Goal: Communication & Community: Answer question/provide support

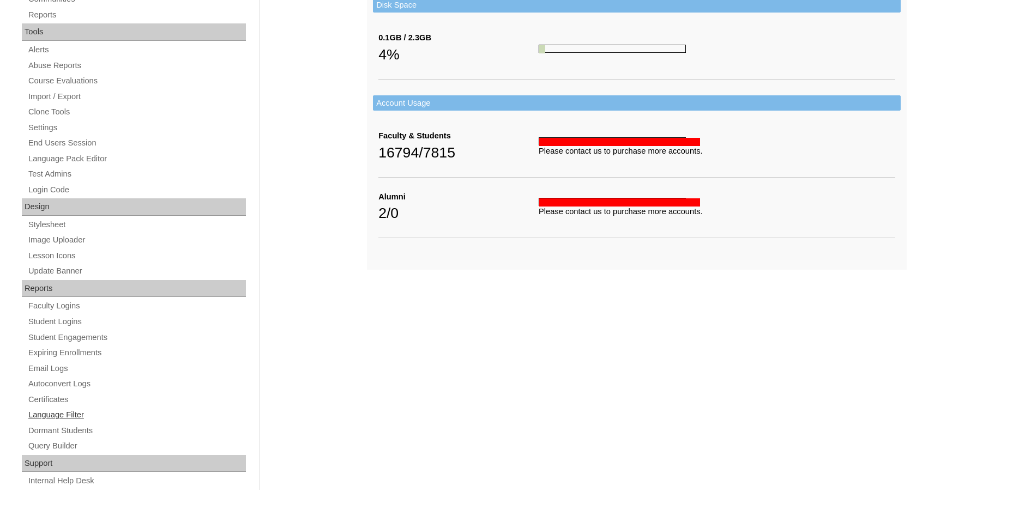
scroll to position [372, 0]
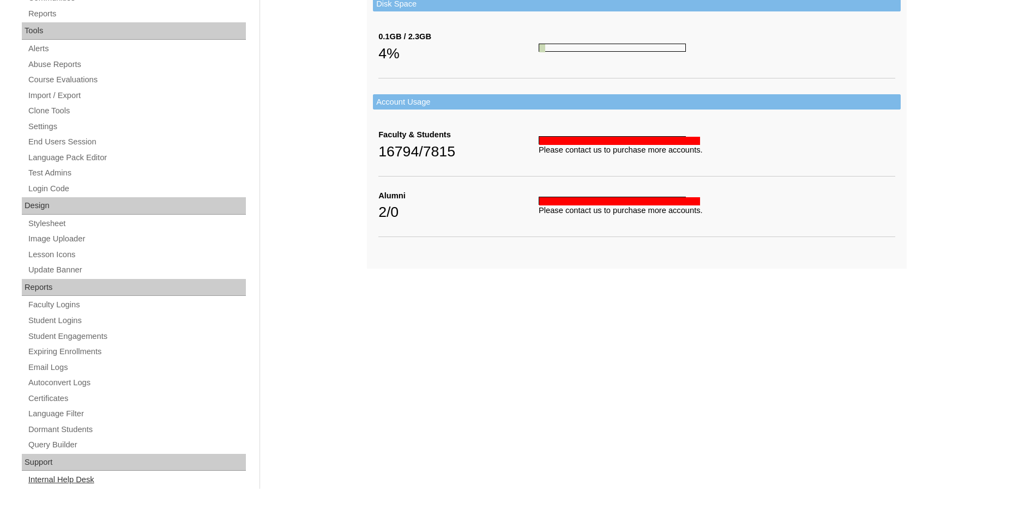
click at [79, 480] on link "Internal Help Desk" at bounding box center [136, 480] width 219 height 14
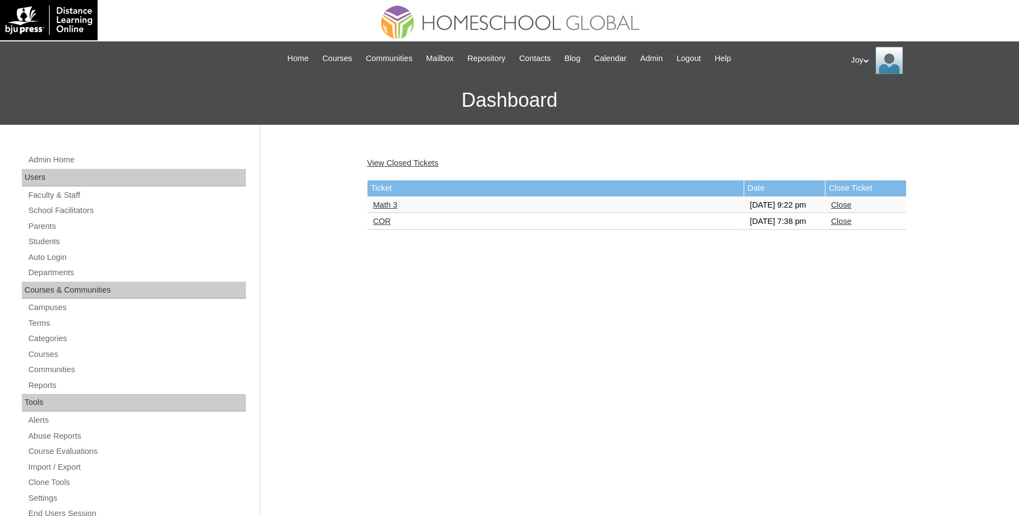
click at [390, 226] on link "COR" at bounding box center [382, 221] width 18 height 9
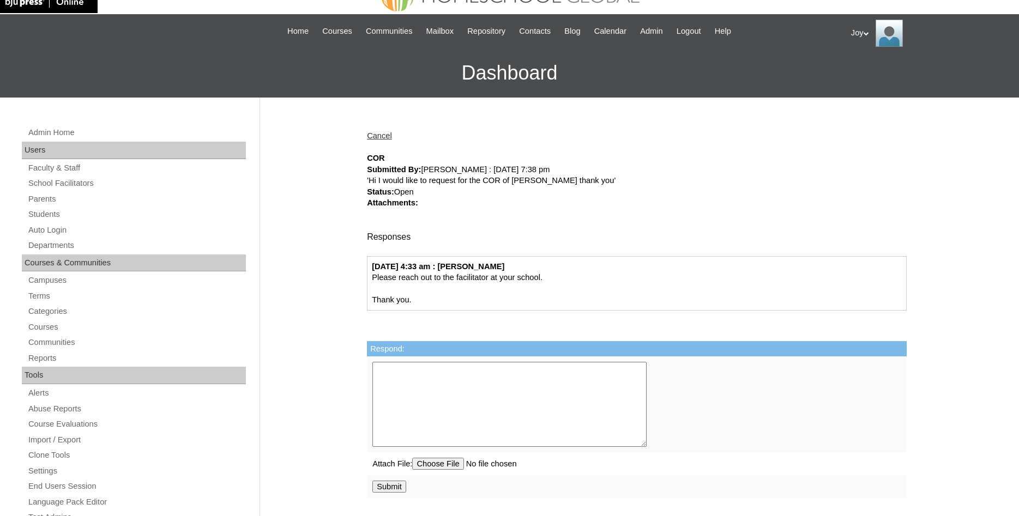
scroll to position [56, 0]
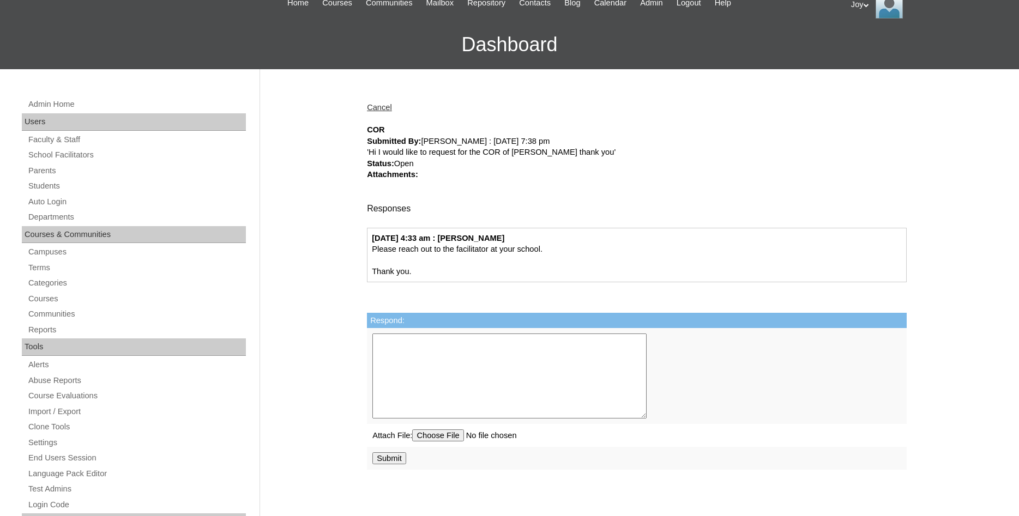
click at [388, 111] on link "Cancel" at bounding box center [379, 107] width 25 height 9
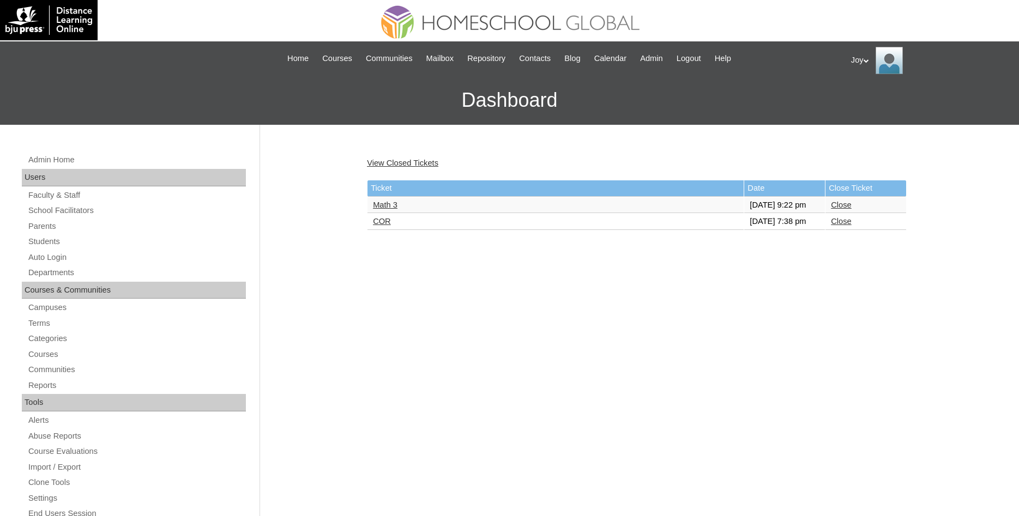
click at [844, 226] on link "Close" at bounding box center [841, 221] width 20 height 9
click at [379, 209] on link "Math 3" at bounding box center [385, 205] width 25 height 9
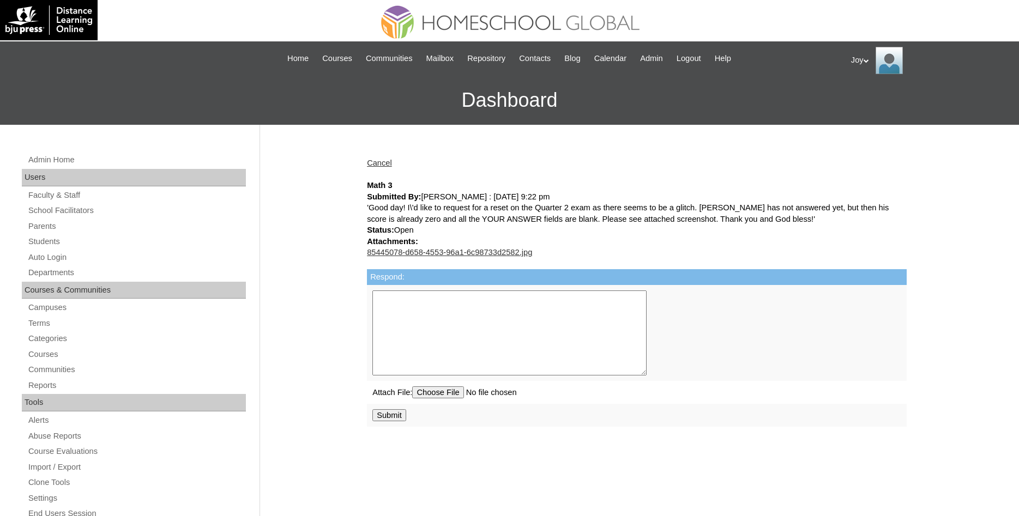
click at [478, 251] on link "85445078-d658-4553-96a1-6c98733d2582.jpg" at bounding box center [449, 252] width 165 height 9
drag, startPoint x: 537, startPoint y: 319, endPoint x: 542, endPoint y: 318, distance: 5.6
click at [542, 318] on textarea "Respond:" at bounding box center [509, 333] width 274 height 85
type textarea "Please contact Homeschool Global for further assistance."
click at [428, 425] on td "Submit" at bounding box center [637, 415] width 540 height 23
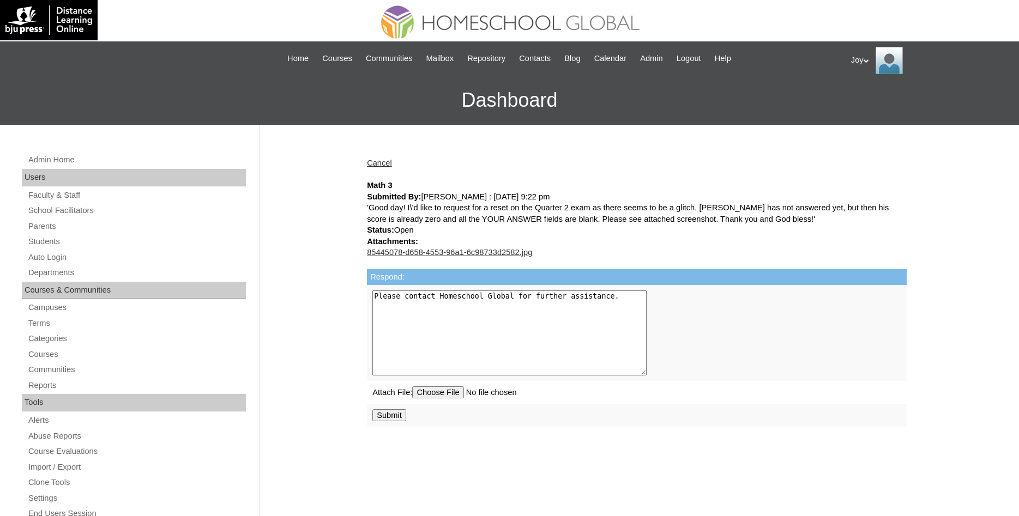
click at [402, 421] on input "Submit" at bounding box center [389, 415] width 34 height 12
